Goal: Task Accomplishment & Management: Use online tool/utility

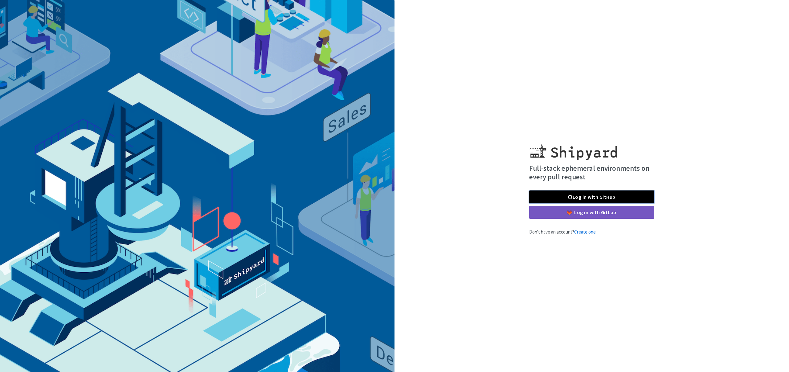
click at [590, 195] on link "Log in with GitHub" at bounding box center [591, 197] width 125 height 13
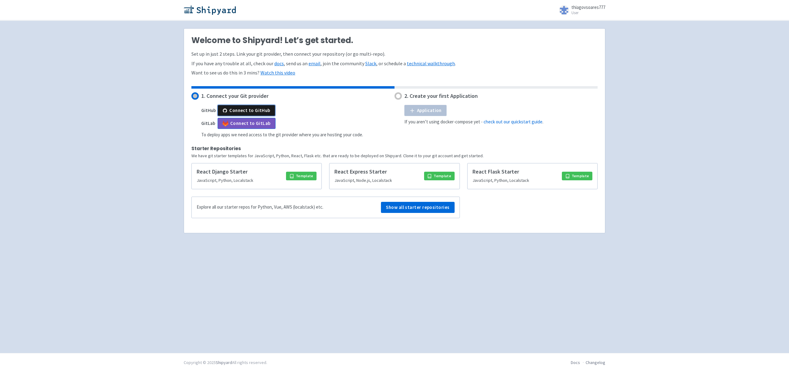
click at [233, 108] on button "Connect to GitHub" at bounding box center [246, 110] width 58 height 11
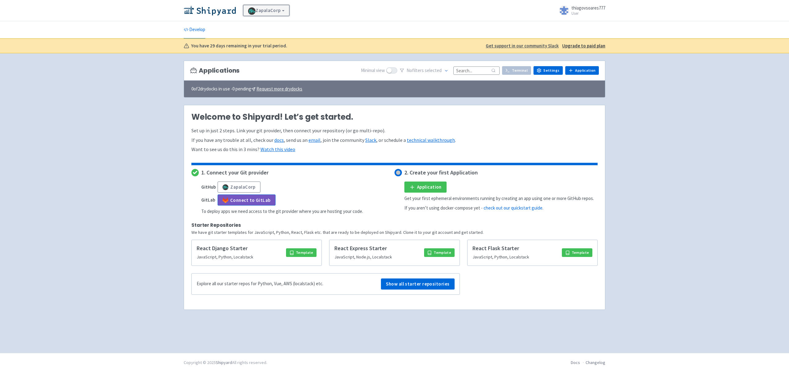
click at [258, 8] on link "ZapalaCorp" at bounding box center [266, 10] width 46 height 11
click at [586, 10] on span "thiagovsoares777" at bounding box center [588, 8] width 34 height 6
click at [509, 22] on ul "Develop" at bounding box center [394, 29] width 429 height 17
click at [550, 67] on link "Settings" at bounding box center [547, 70] width 29 height 9
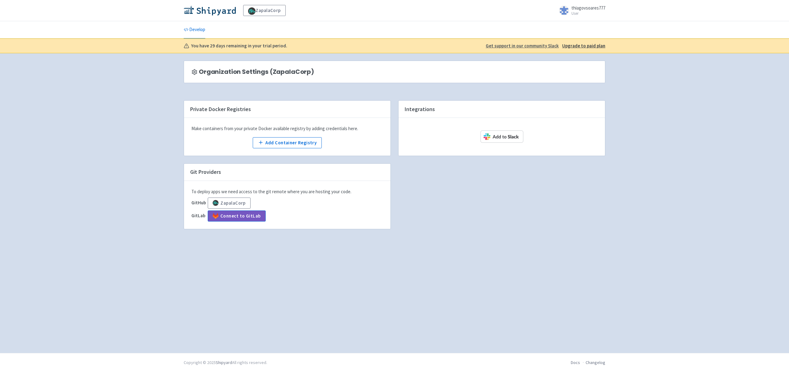
click at [584, 10] on span "thiagovsoares777" at bounding box center [588, 8] width 34 height 6
click at [589, 25] on link "Profile" at bounding box center [586, 27] width 35 height 10
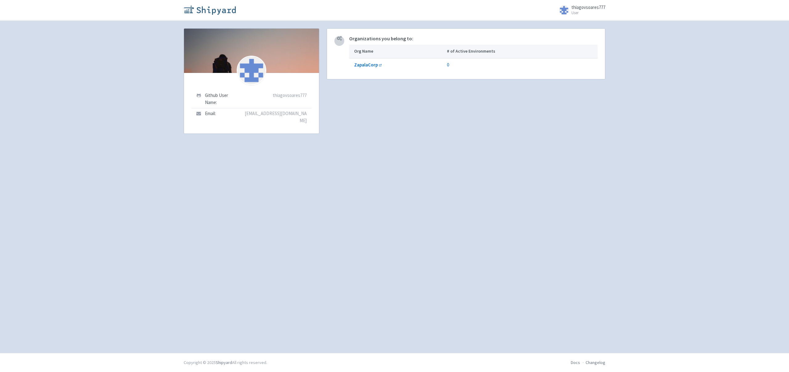
click at [201, 10] on img at bounding box center [210, 10] width 52 height 10
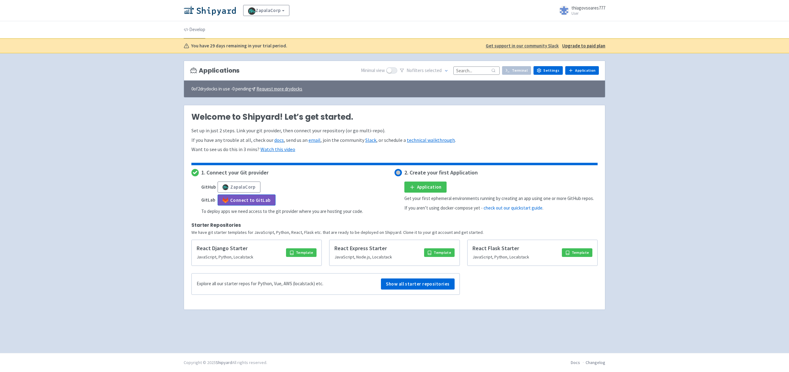
click at [202, 32] on link "Develop" at bounding box center [195, 29] width 22 height 17
click at [238, 189] on button "ZapalaCorp" at bounding box center [238, 187] width 43 height 11
click at [552, 70] on link "Settings" at bounding box center [547, 70] width 29 height 9
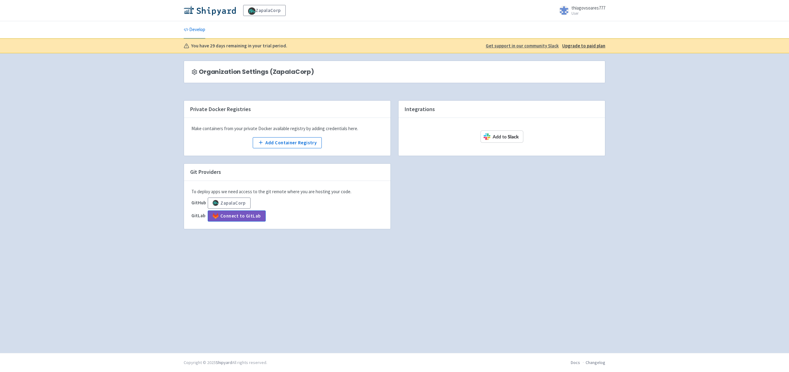
click at [579, 10] on span "thiagovsoares777" at bounding box center [588, 8] width 34 height 6
click at [576, 24] on icon at bounding box center [576, 26] width 5 height 5
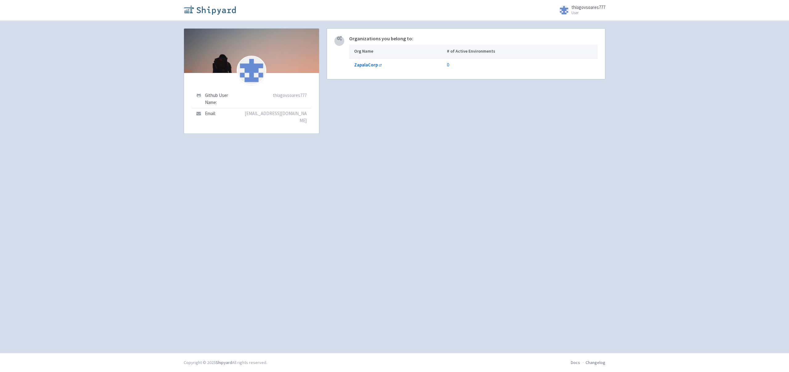
click at [210, 10] on img at bounding box center [210, 10] width 52 height 10
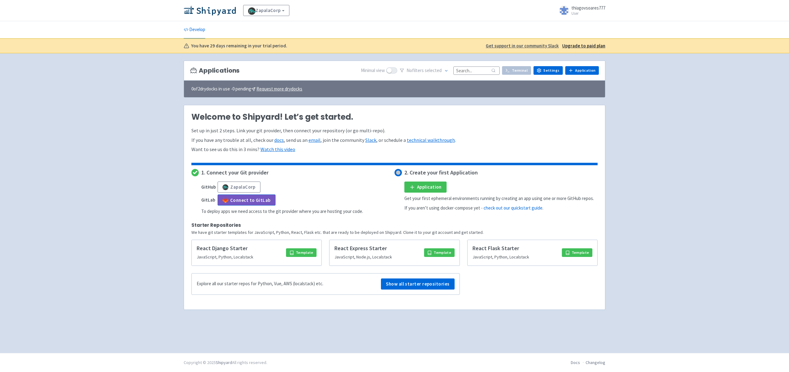
click at [575, 46] on u "Upgrade to paid plan" at bounding box center [583, 46] width 43 height 6
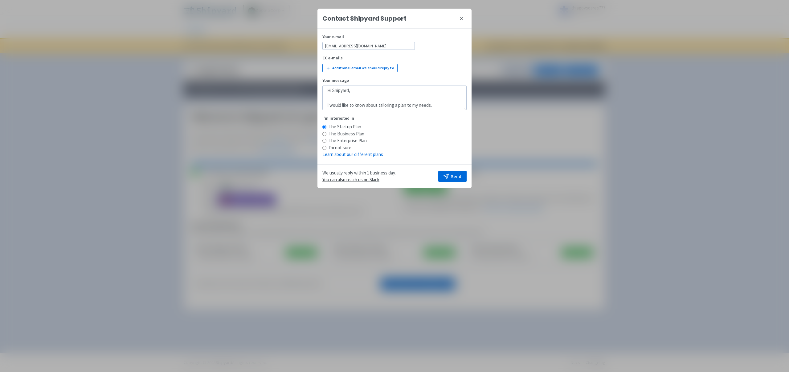
click at [461, 16] on icon at bounding box center [461, 18] width 5 height 5
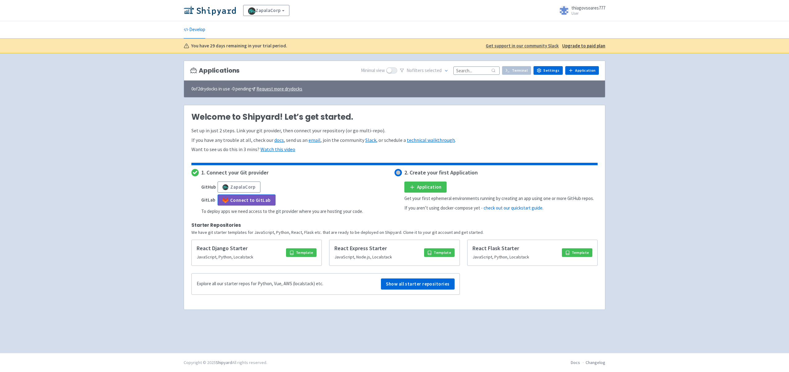
click at [581, 10] on span "thiagovsoares777" at bounding box center [588, 8] width 34 height 6
click at [580, 37] on link "Sign out" at bounding box center [586, 41] width 35 height 10
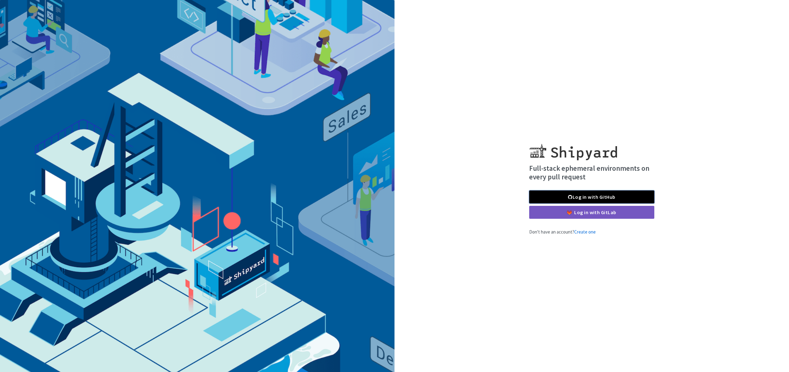
click at [542, 196] on link "Log in with GitHub" at bounding box center [591, 197] width 125 height 13
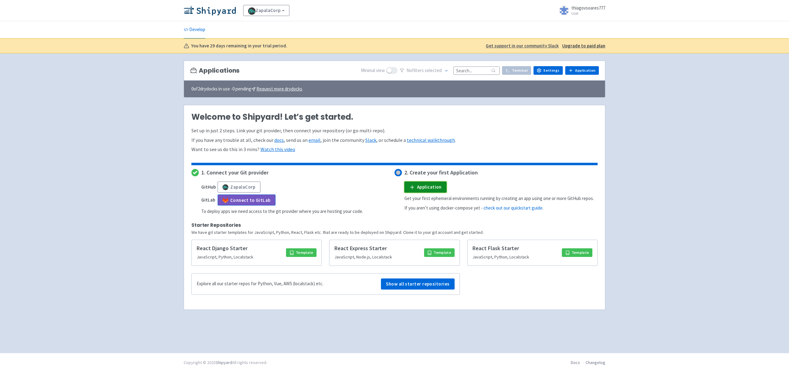
click at [410, 187] on icon at bounding box center [412, 188] width 6 height 6
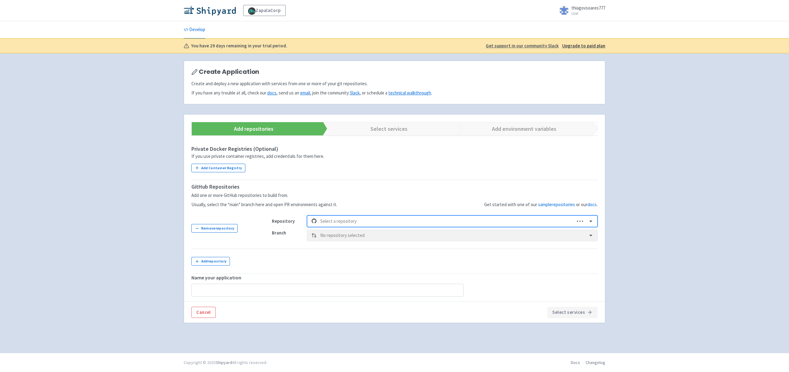
click at [335, 218] on div at bounding box center [445, 221] width 251 height 8
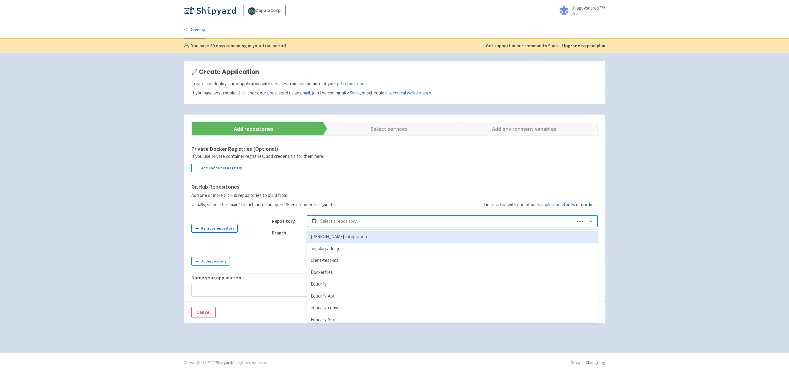
click at [335, 218] on div at bounding box center [445, 221] width 251 height 8
